Goal: Transaction & Acquisition: Purchase product/service

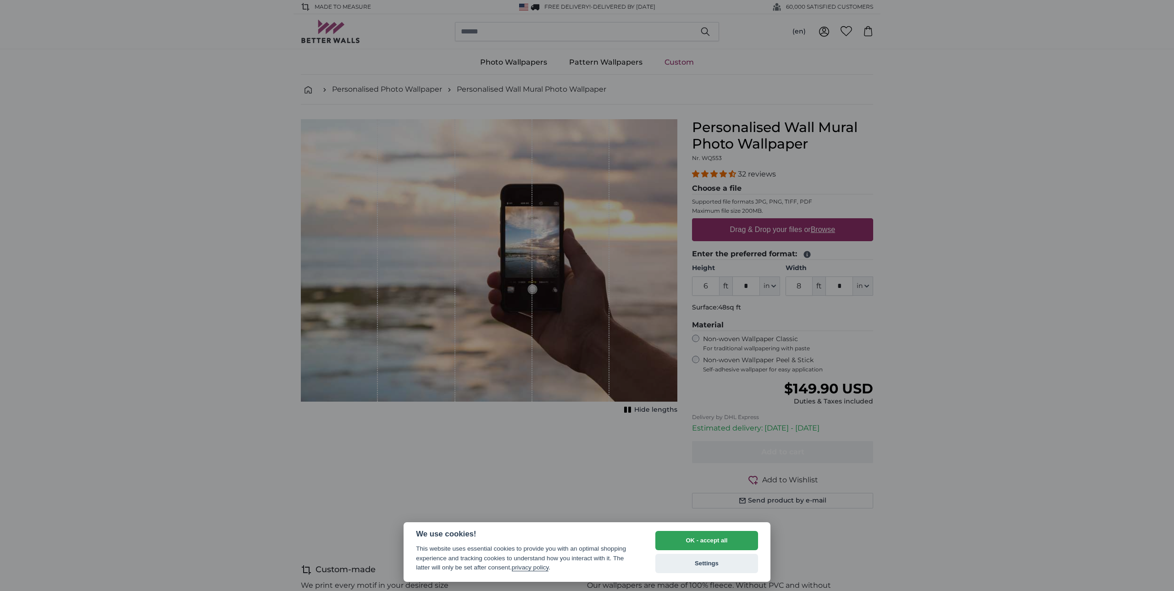
select select "**"
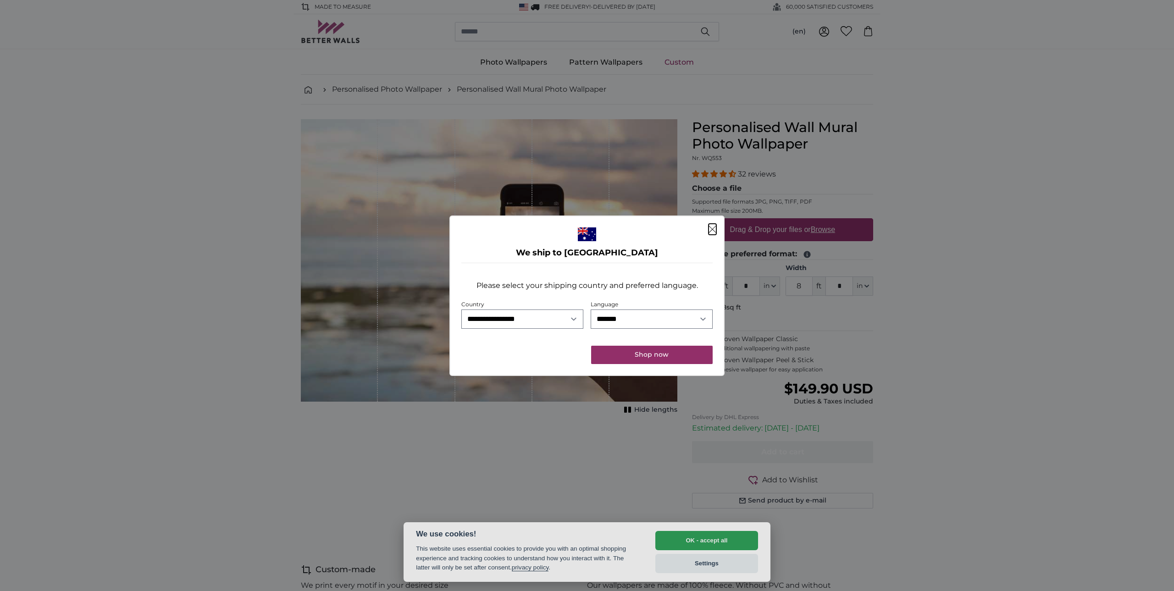
click at [711, 228] on icon "Close" at bounding box center [712, 229] width 8 height 7
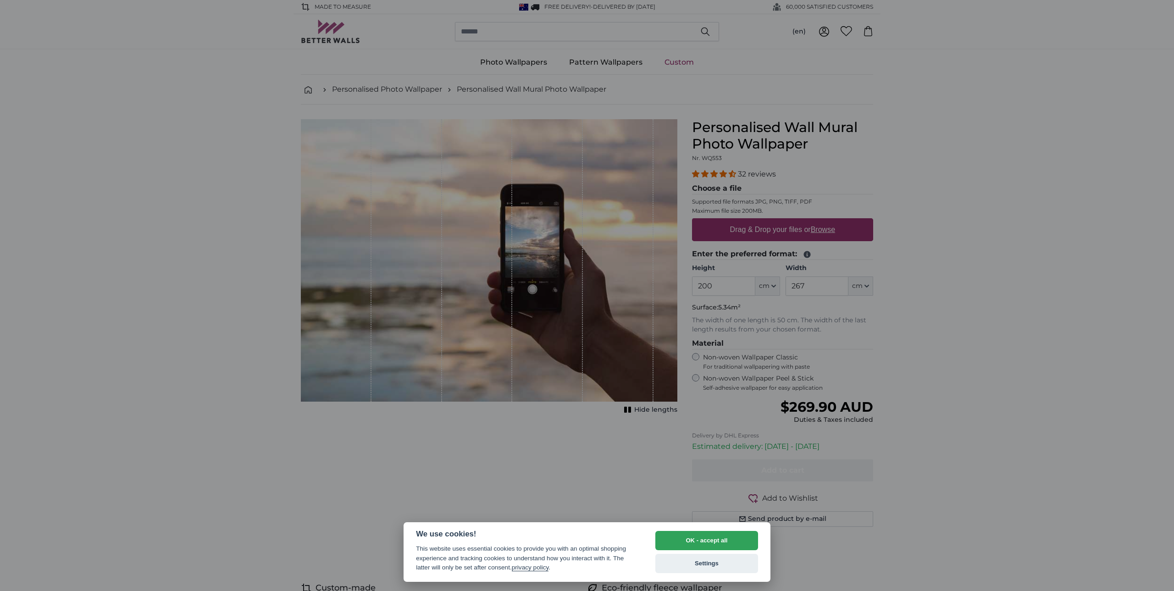
click at [960, 305] on div at bounding box center [587, 295] width 1174 height 591
click at [451, 284] on div at bounding box center [587, 295] width 1174 height 591
click at [707, 546] on button "OK - accept all" at bounding box center [706, 540] width 103 height 19
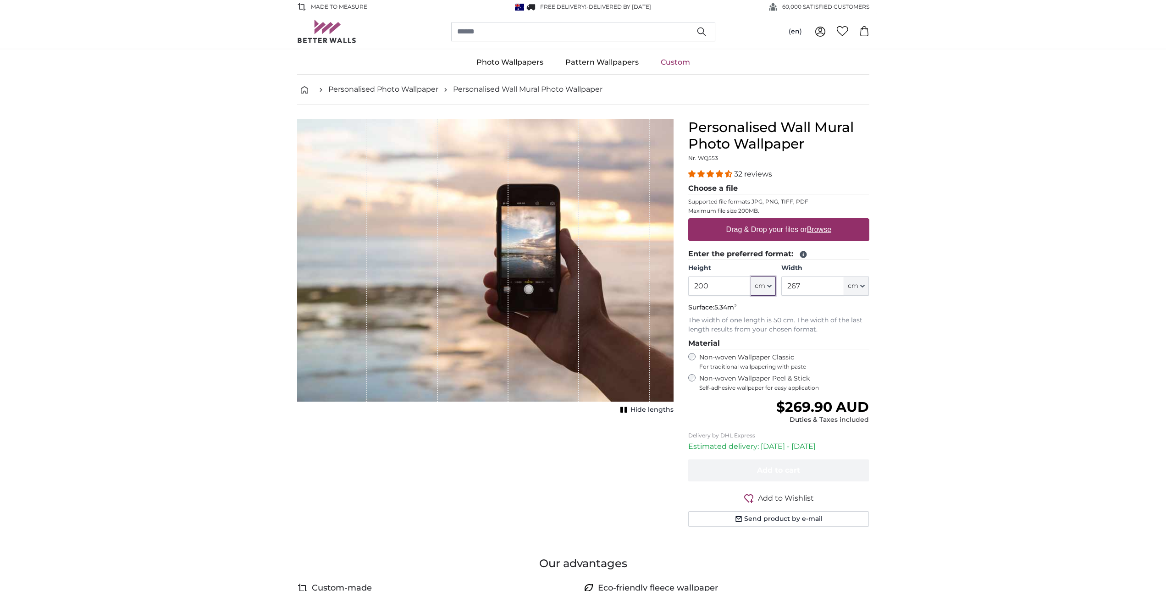
click at [765, 288] on span "cm" at bounding box center [760, 286] width 11 height 9
drag, startPoint x: 745, startPoint y: 285, endPoint x: 666, endPoint y: 286, distance: 78.4
click at [688, 286] on input "200" at bounding box center [719, 285] width 63 height 19
click at [723, 283] on input "100" at bounding box center [719, 285] width 63 height 19
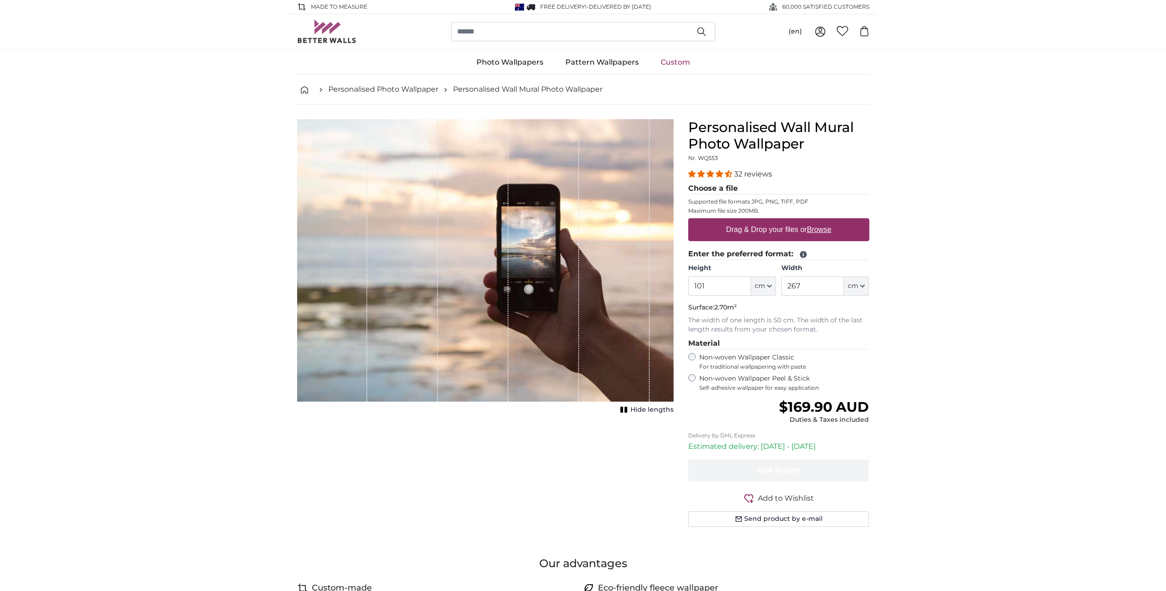
click at [735, 285] on input "101" at bounding box center [719, 285] width 63 height 19
click at [717, 283] on input "100" at bounding box center [719, 285] width 63 height 19
type input "1"
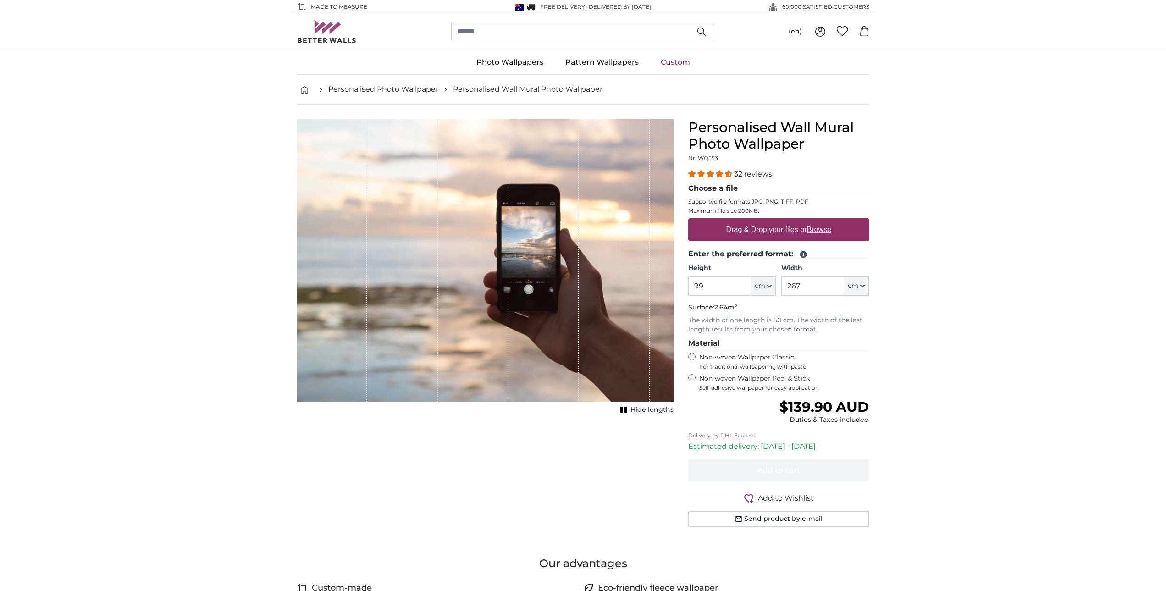
drag, startPoint x: 725, startPoint y: 286, endPoint x: 669, endPoint y: 282, distance: 55.6
click at [688, 282] on input "99" at bounding box center [719, 285] width 63 height 19
type input "101"
drag, startPoint x: 815, startPoint y: 288, endPoint x: 732, endPoint y: 285, distance: 83.0
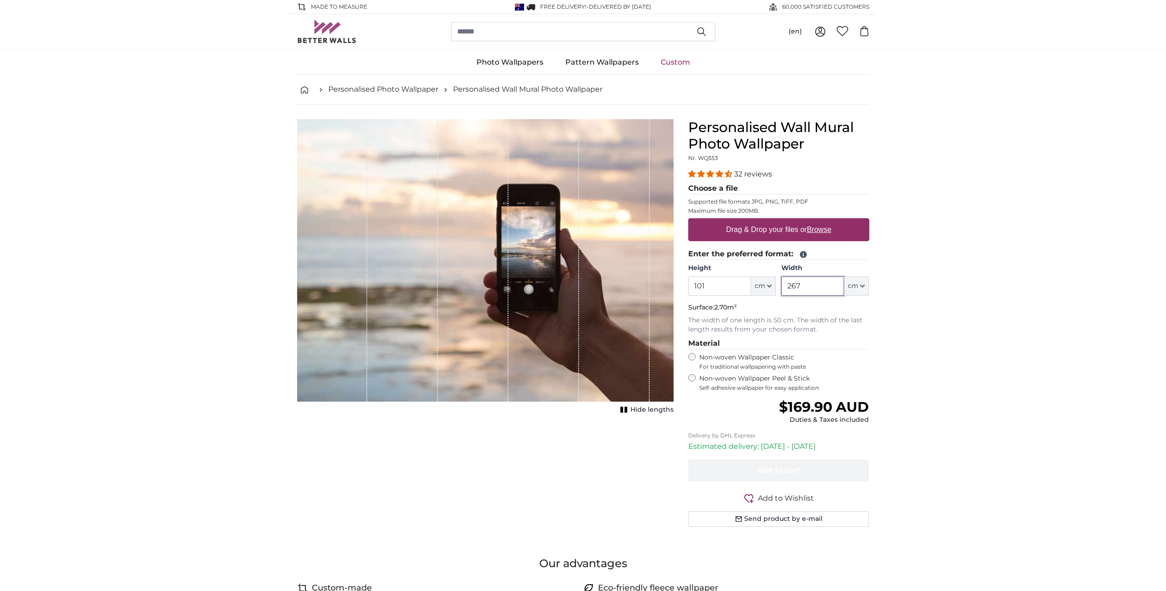
click at [781, 286] on input "267" at bounding box center [812, 285] width 63 height 19
click at [812, 288] on input "200" at bounding box center [812, 285] width 63 height 19
type input "210"
